Goal: Task Accomplishment & Management: Complete application form

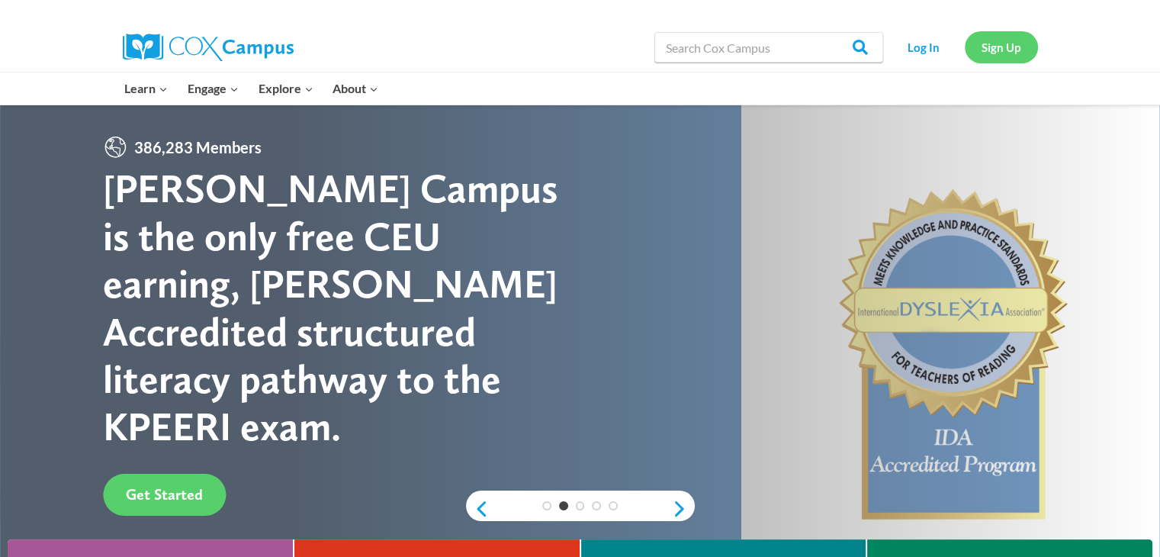
click at [1002, 53] on link "Sign Up" at bounding box center [1001, 46] width 73 height 31
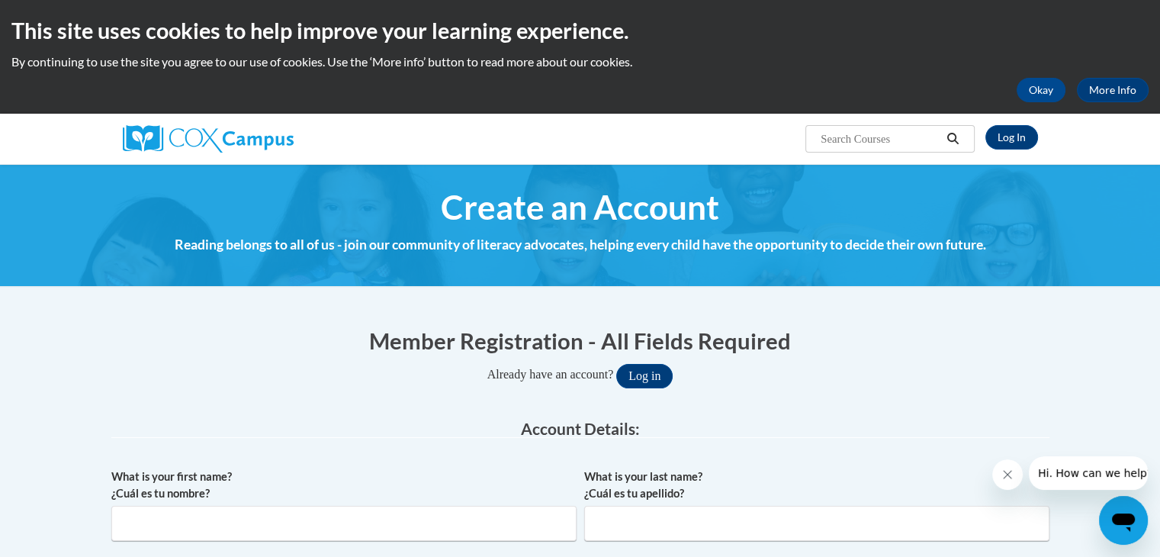
click at [1149, 545] on div at bounding box center [1149, 545] width 0 height 0
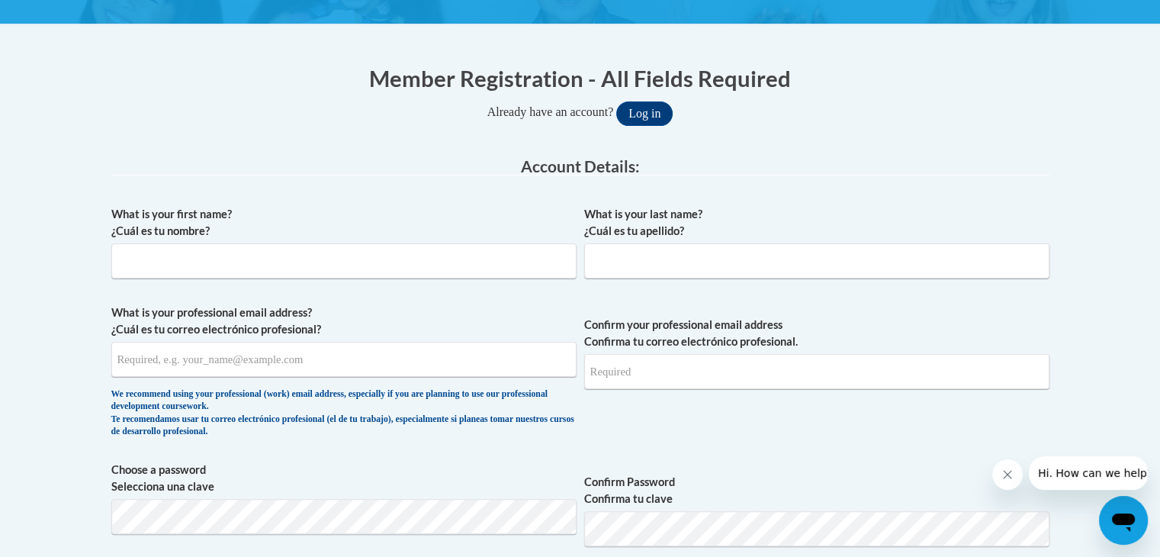
scroll to position [267, 0]
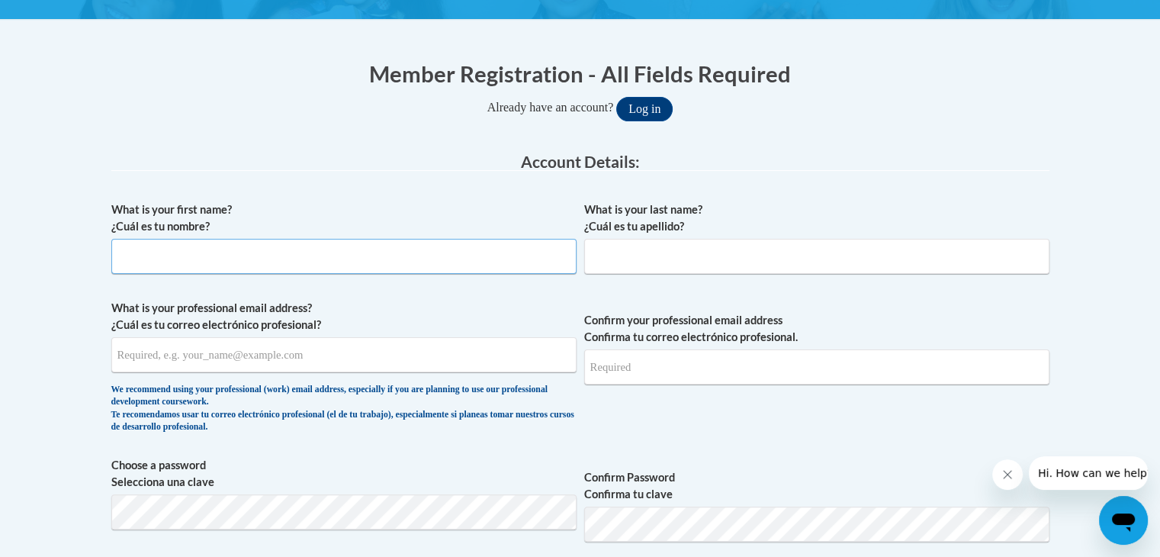
click at [426, 254] on input "What is your first name? ¿Cuál es tu nombre?" at bounding box center [343, 256] width 465 height 35
type input "[PERSON_NAME]"
type input "[PERSON_NAME][EMAIL_ADDRESS][PERSON_NAME][DOMAIN_NAME]"
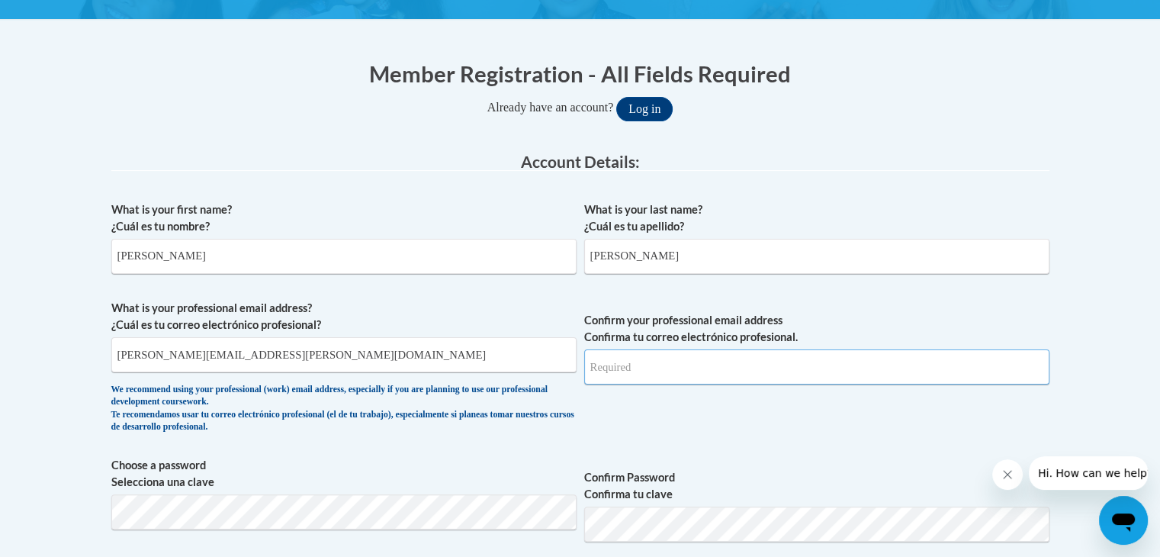
type input "[PERSON_NAME][EMAIL_ADDRESS][PERSON_NAME][DOMAIN_NAME]"
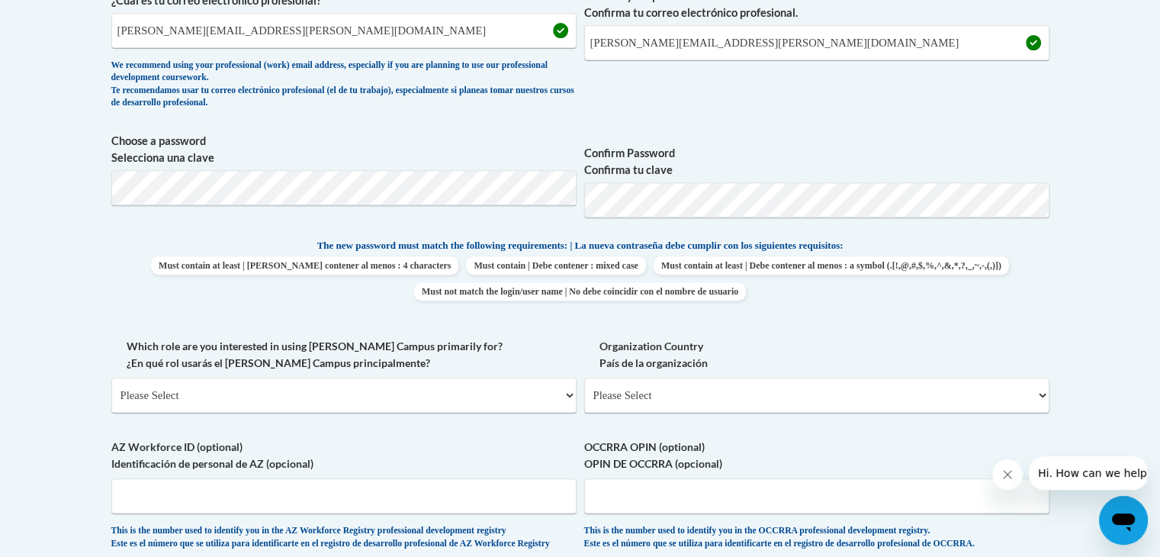
scroll to position [589, 0]
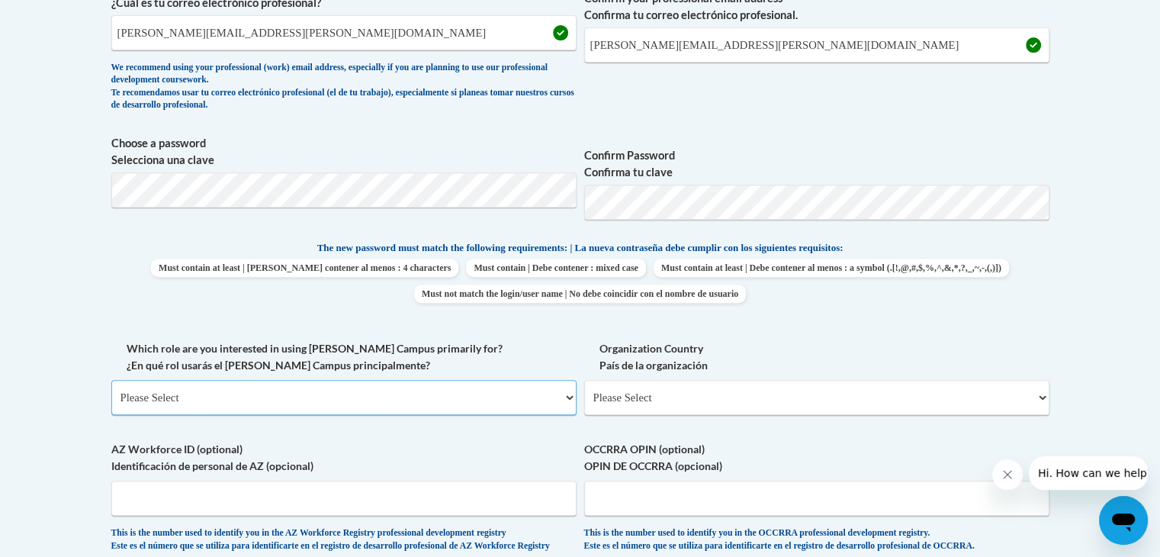
click at [235, 394] on select "Please Select College/University | Colegio/Universidad Community/Nonprofit Part…" at bounding box center [343, 397] width 465 height 35
select select "fbf2d438-af2f-41f8-98f1-81c410e29de3"
click at [111, 380] on select "Please Select College/University | Colegio/Universidad Community/Nonprofit Part…" at bounding box center [343, 397] width 465 height 35
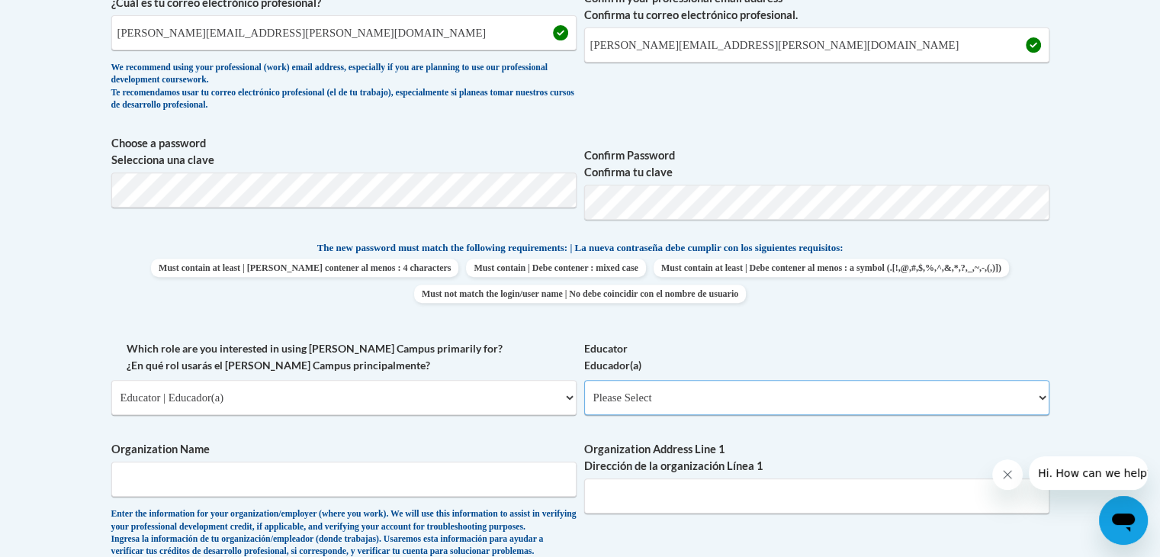
click at [687, 397] on select "Please Select Early Learning/Daycare Teacher/Family Home Care Provider | Maestr…" at bounding box center [816, 397] width 465 height 35
select select "5e2af403-4f2c-4e49-a02f-103e55d7b75b"
click at [584, 380] on select "Please Select Early Learning/Daycare Teacher/Family Home Care Provider | Maestr…" at bounding box center [816, 397] width 465 height 35
click at [343, 484] on input "Organization Name" at bounding box center [343, 478] width 465 height 35
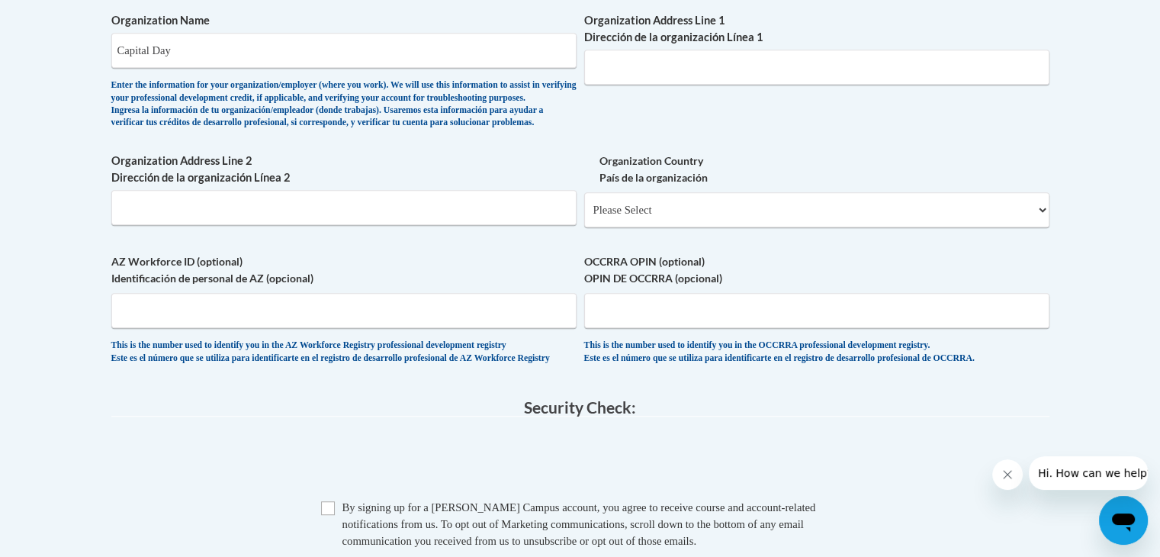
scroll to position [890, 0]
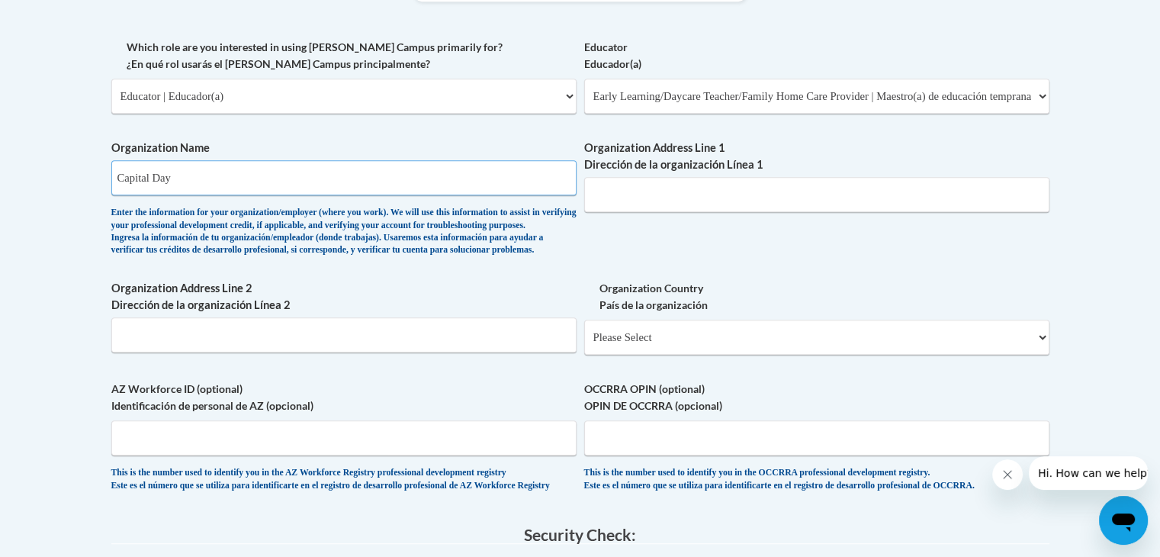
click at [189, 163] on input "Capital Day" at bounding box center [343, 177] width 465 height 35
type input "Capital Day School"
click at [610, 187] on input "Organization Address Line 1 Dirección de la organización Línea 1" at bounding box center [816, 194] width 465 height 35
type input "[STREET_ADDRESS]"
click at [619, 355] on select "Please Select [GEOGRAPHIC_DATA] | [GEOGRAPHIC_DATA] Outside of [GEOGRAPHIC_DATA…" at bounding box center [816, 337] width 465 height 35
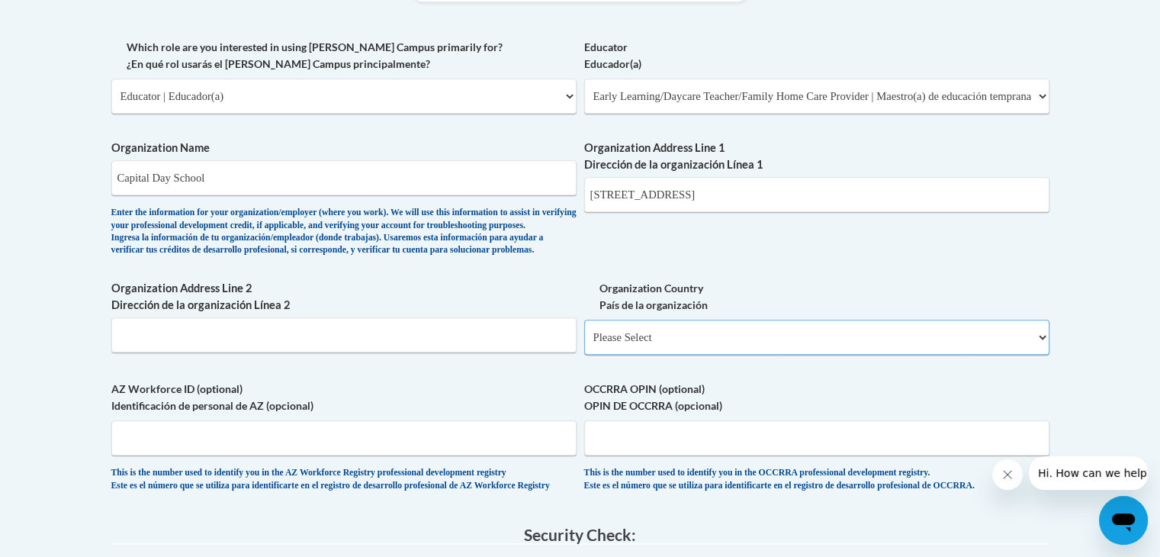
select select "ad49bcad-a171-4b2e-b99c-48b446064914"
click at [584, 344] on select "Please Select [GEOGRAPHIC_DATA] | [GEOGRAPHIC_DATA] Outside of [GEOGRAPHIC_DATA…" at bounding box center [816, 337] width 465 height 35
select select
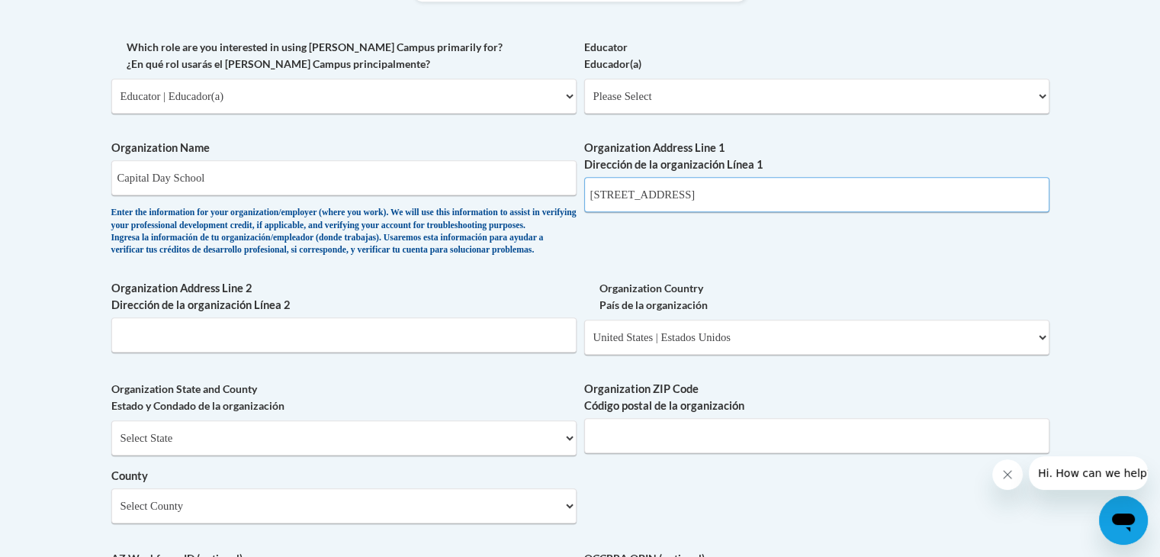
click at [698, 192] on input "[STREET_ADDRESS]" at bounding box center [816, 194] width 465 height 35
click at [264, 352] on input "Organization Address Line 2 Dirección de la organización Línea 2" at bounding box center [343, 334] width 465 height 35
type input "[GEOGRAPHIC_DATA]"
click at [352, 455] on select "Select State [US_STATE] [US_STATE] [US_STATE] [US_STATE] [US_STATE] [US_STATE] …" at bounding box center [343, 437] width 465 height 35
select select "[US_STATE]"
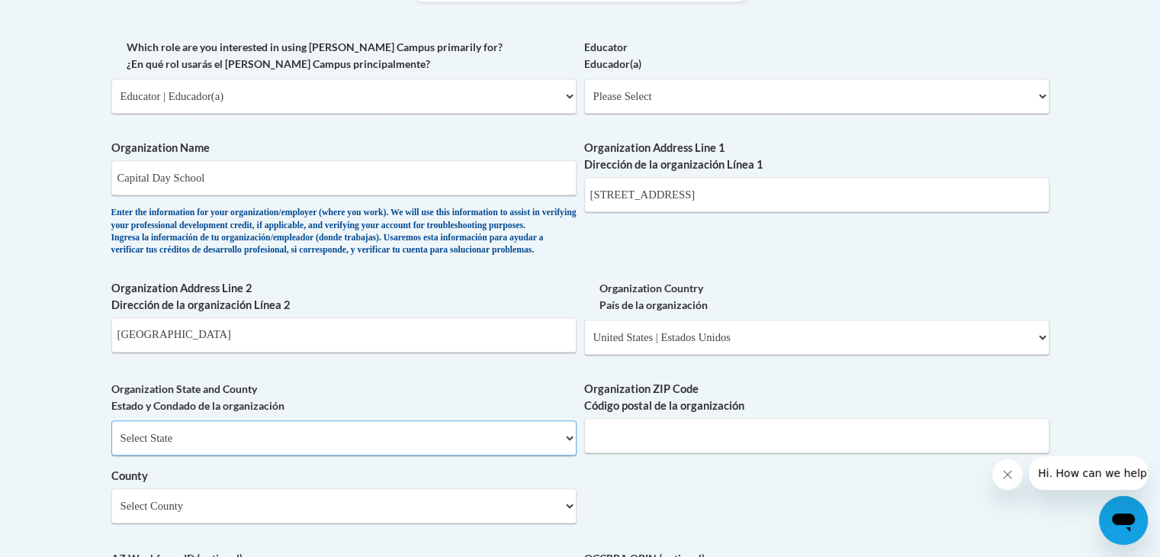
click at [111, 445] on select "Select State [US_STATE] [US_STATE] [US_STATE] [US_STATE] [US_STATE] [US_STATE] …" at bounding box center [343, 437] width 465 height 35
click at [601, 448] on input "Organization ZIP Code Código postal de la organización" at bounding box center [816, 435] width 465 height 35
type input "40601"
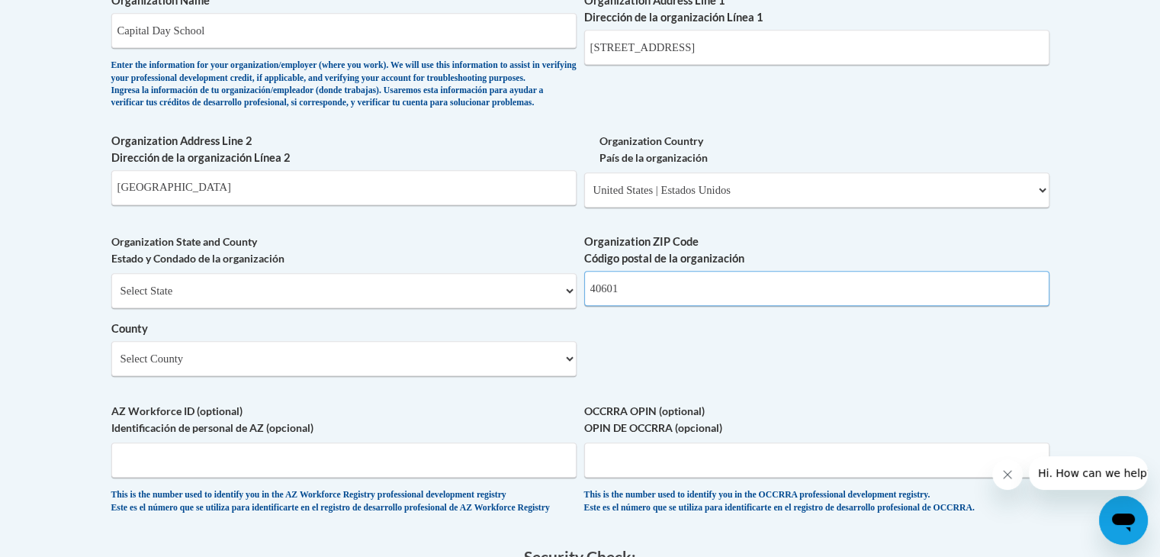
scroll to position [1043, 0]
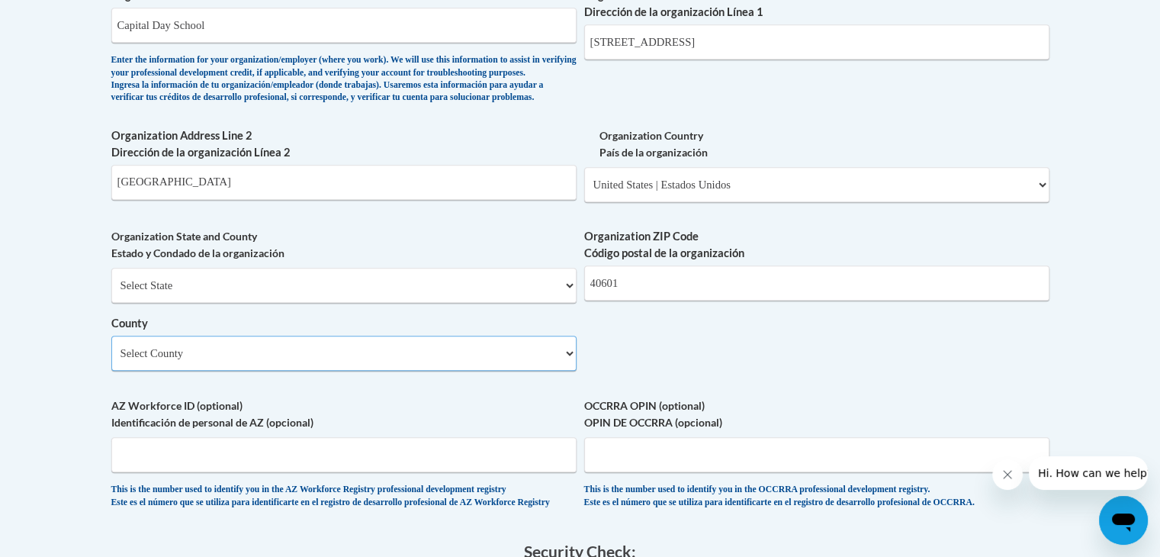
click at [502, 371] on select "Select County [PERSON_NAME] [PERSON_NAME] [PERSON_NAME] Barren Bath Bell Boone …" at bounding box center [343, 353] width 465 height 35
select select "Franklin"
click at [111, 361] on select "Select County [PERSON_NAME] [PERSON_NAME] [PERSON_NAME] Barren Bath Bell Boone …" at bounding box center [343, 353] width 465 height 35
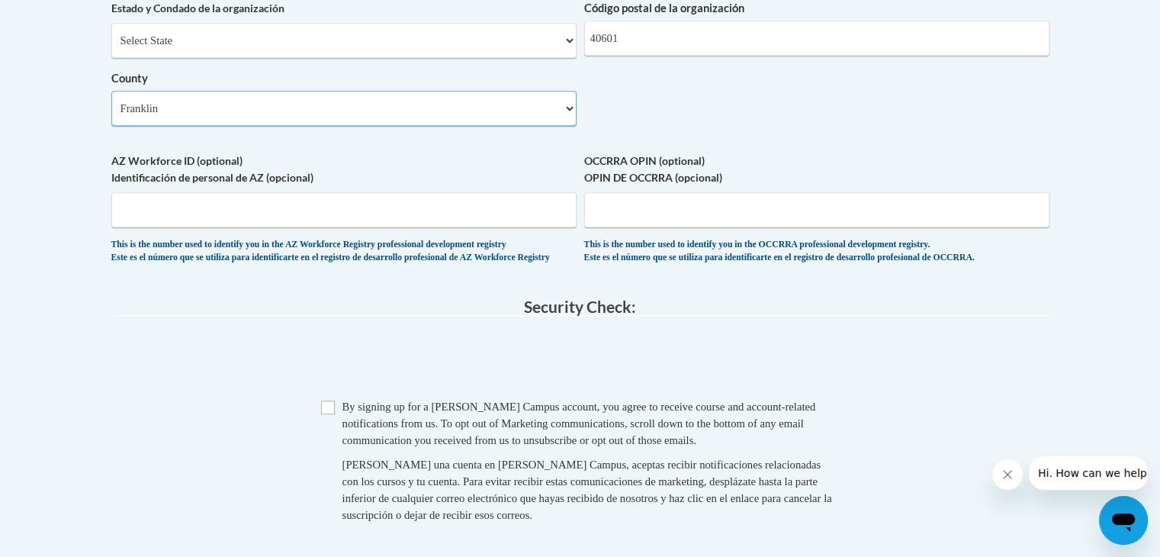
scroll to position [1293, 0]
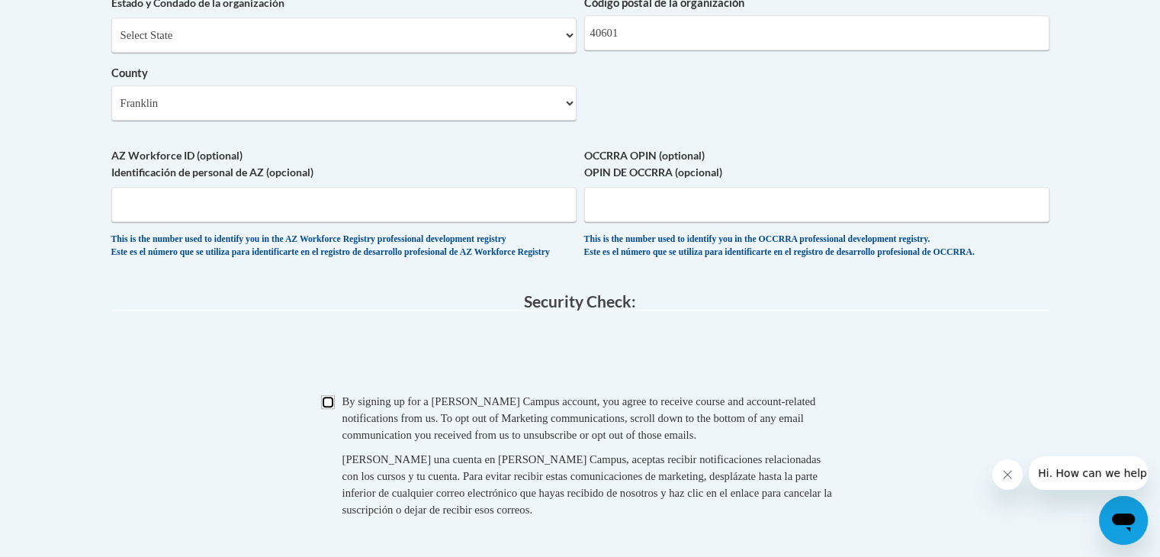
click at [330, 409] on input "Checkbox" at bounding box center [328, 402] width 14 height 14
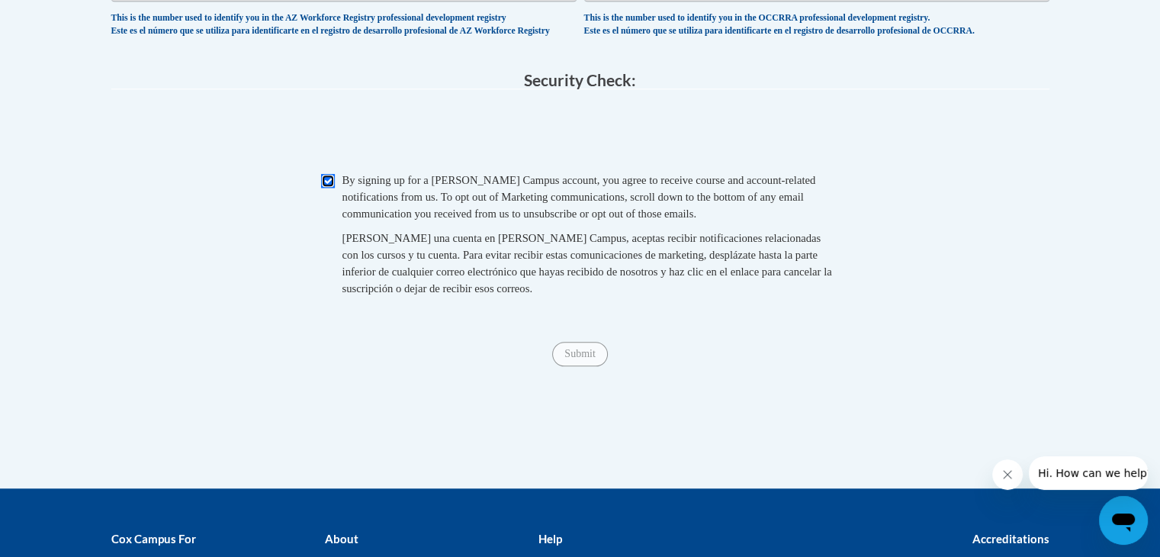
scroll to position [1535, 0]
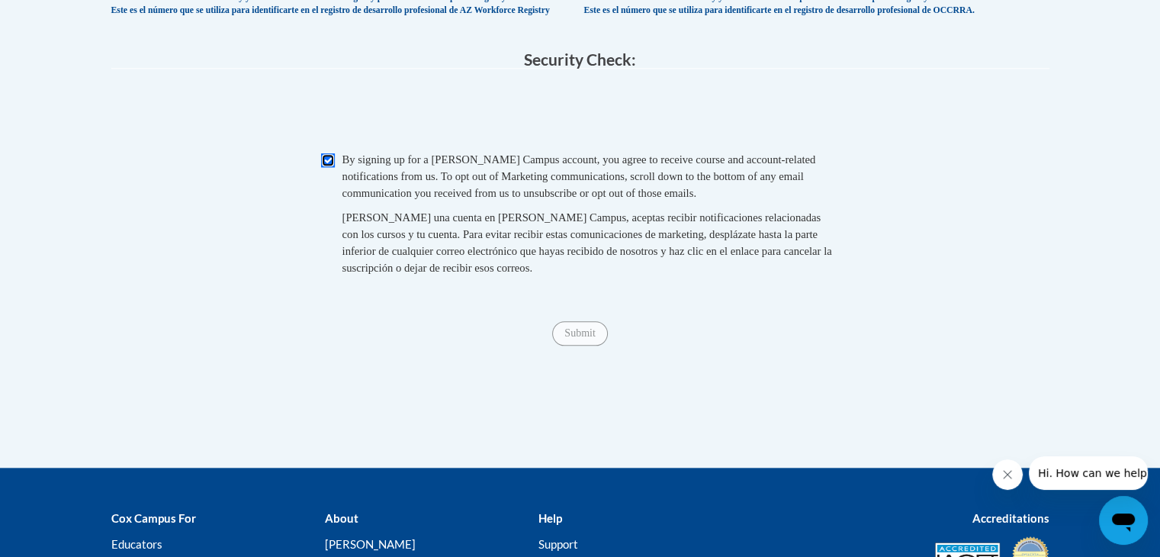
click at [330, 167] on input "Checkbox" at bounding box center [328, 160] width 14 height 14
click at [328, 167] on input "Checkbox" at bounding box center [328, 160] width 14 height 14
checkbox input "true"
click at [587, 338] on span "Submit" at bounding box center [579, 332] width 55 height 12
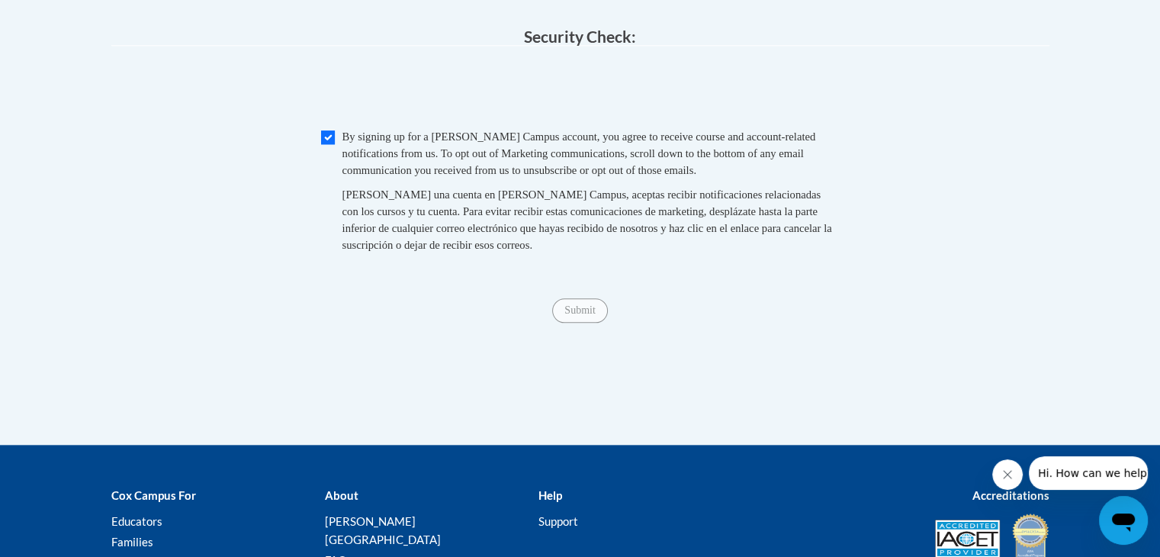
scroll to position [1574, 0]
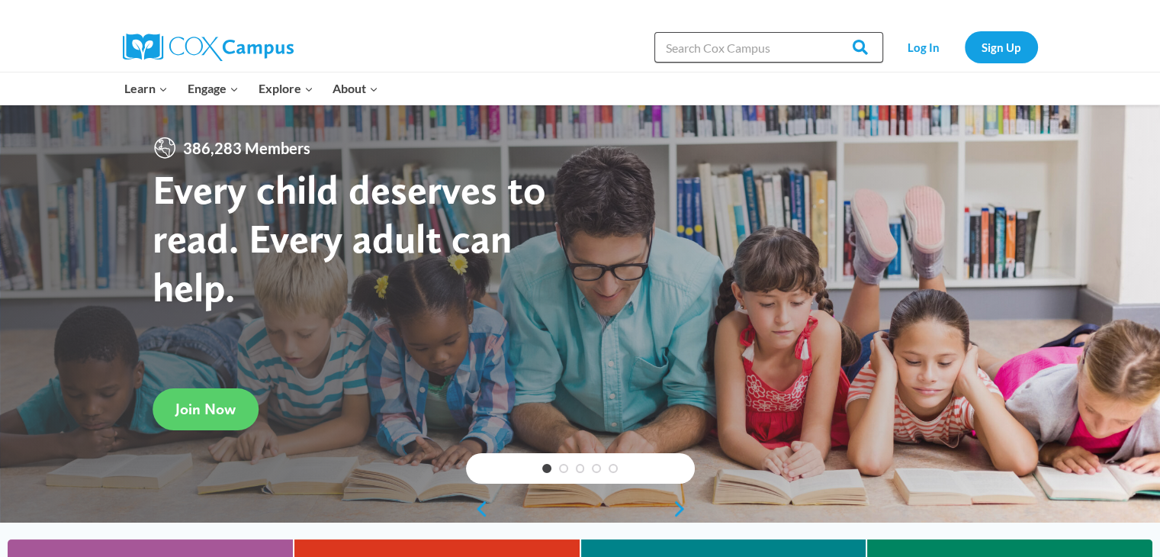
click at [736, 51] on input "Search in [URL][DOMAIN_NAME]" at bounding box center [768, 47] width 229 height 31
